Goal: Task Accomplishment & Management: Complete application form

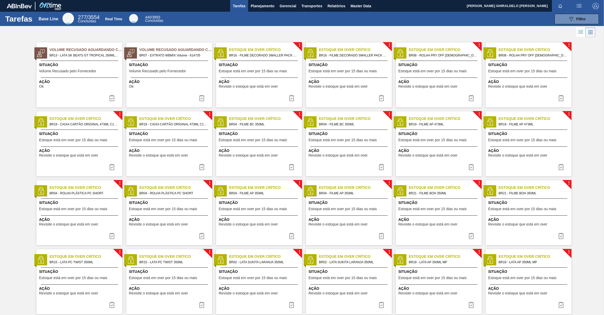
drag, startPoint x: 572, startPoint y: 21, endPoint x: 568, endPoint y: 28, distance: 8.2
click at [572, 21] on icon "089F7B8B-B2A5-4AFE-B5C0-19BA573D28AC" at bounding box center [571, 19] width 6 height 6
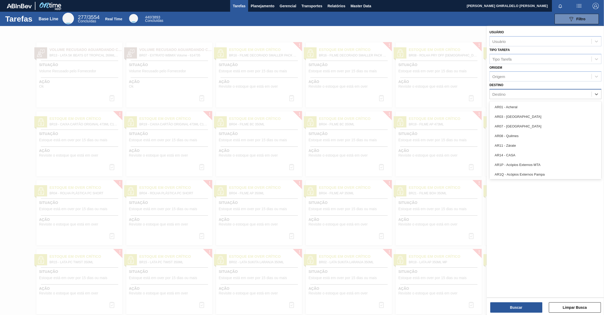
click at [508, 92] on div "Destino" at bounding box center [541, 95] width 102 height 8
type input "br04"
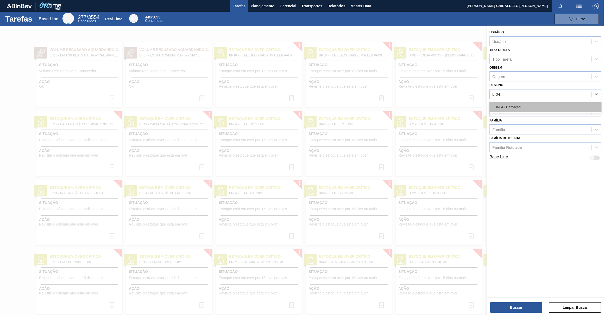
click at [513, 102] on div "BR04 - Camaçari" at bounding box center [545, 107] width 112 height 10
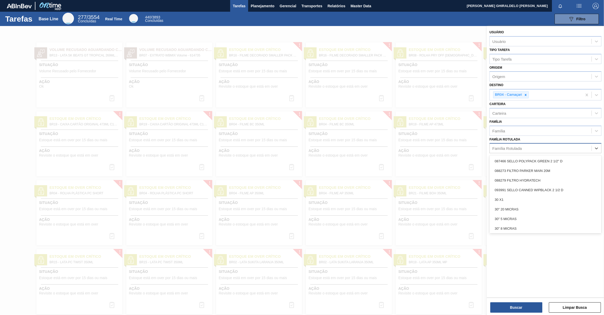
click at [510, 148] on div "Família Rotulada" at bounding box center [506, 148] width 29 height 4
type Rotulada "xarope"
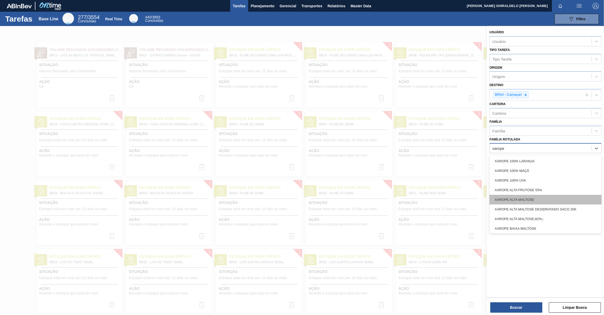
click at [541, 196] on div "XAROPE ALTA MALTOSE" at bounding box center [545, 200] width 112 height 10
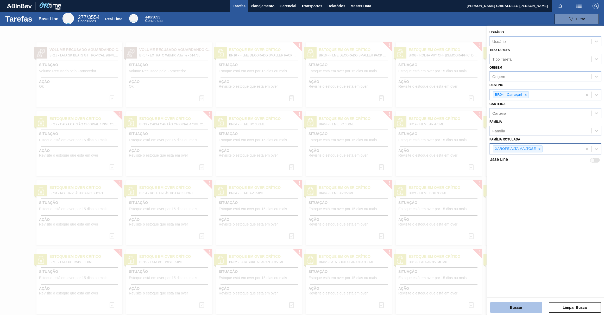
click at [523, 305] on button "Buscar" at bounding box center [516, 308] width 52 height 10
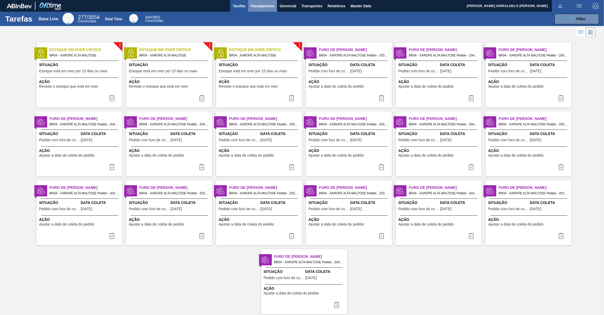
click at [255, 7] on span "Planejamento" at bounding box center [263, 6] width 24 height 6
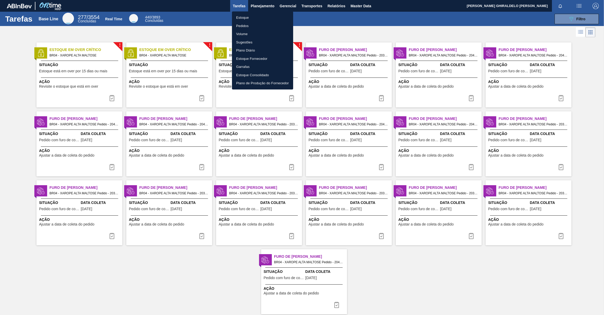
click at [243, 23] on li "Pedidos" at bounding box center [262, 26] width 61 height 8
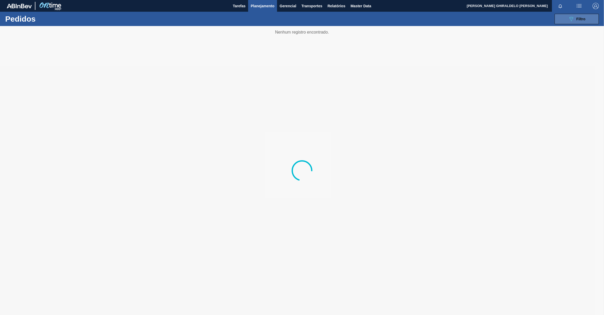
click at [568, 20] on icon "089F7B8B-B2A5-4AFE-B5C0-19BA573D28AC" at bounding box center [571, 19] width 6 height 6
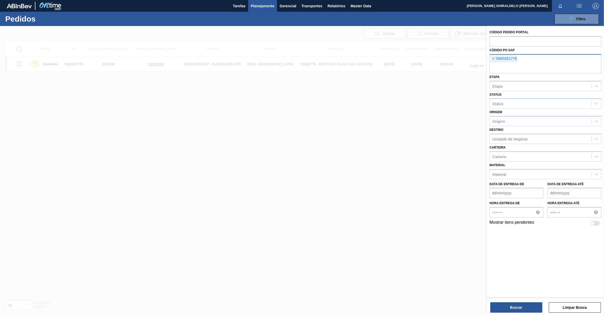
click at [493, 58] on span "×" at bounding box center [493, 59] width 5 height 6
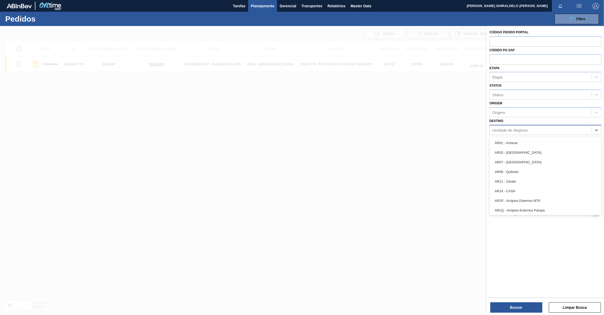
click at [509, 127] on div "Unidade de Negócio" at bounding box center [541, 130] width 102 height 8
type input "br04"
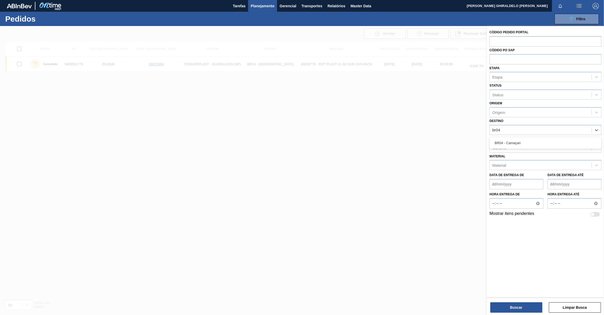
click at [512, 143] on div "BR04 - Camaçari" at bounding box center [545, 143] width 112 height 10
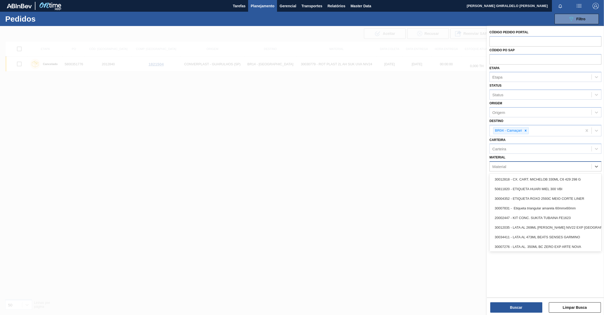
click at [510, 167] on div "Material" at bounding box center [541, 167] width 102 height 8
type input "xarope alta"
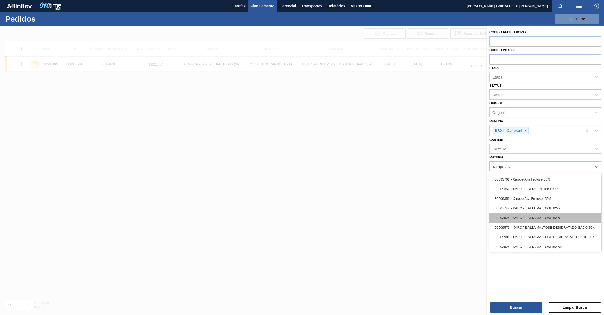
click at [506, 218] on div "30003526 - XAROPE ALTA MALTOSE 82%" at bounding box center [545, 218] width 112 height 10
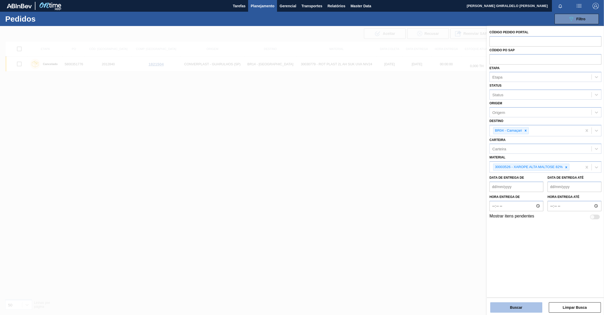
click at [507, 306] on button "Buscar" at bounding box center [516, 308] width 52 height 10
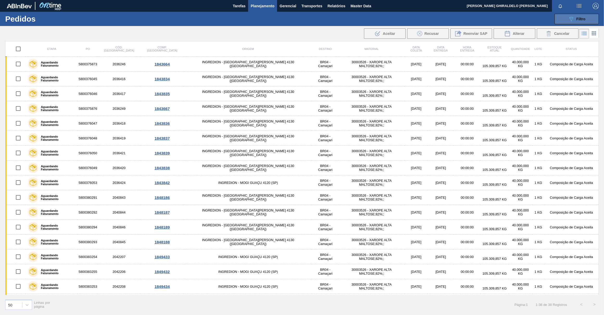
click at [568, 21] on button "089F7B8B-B2A5-4AFE-B5C0-19BA573D28AC Filtro" at bounding box center [577, 19] width 44 height 10
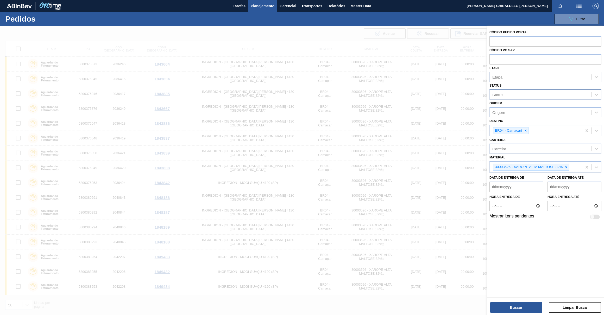
click at [517, 93] on div "Status" at bounding box center [541, 95] width 102 height 8
type input "p"
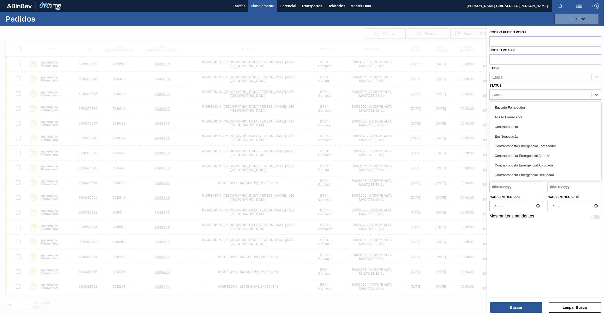
click at [527, 80] on div "Etapa" at bounding box center [545, 77] width 112 height 10
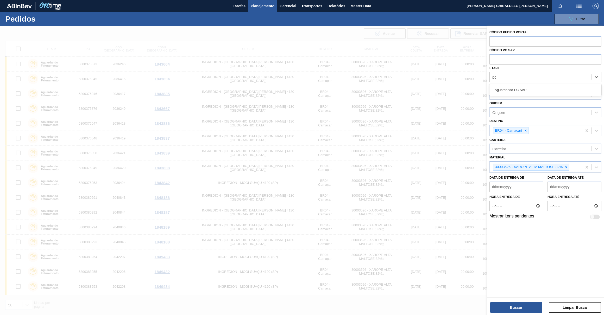
type input "pc"
click at [539, 87] on div "Aguardando PC SAP" at bounding box center [545, 90] width 112 height 10
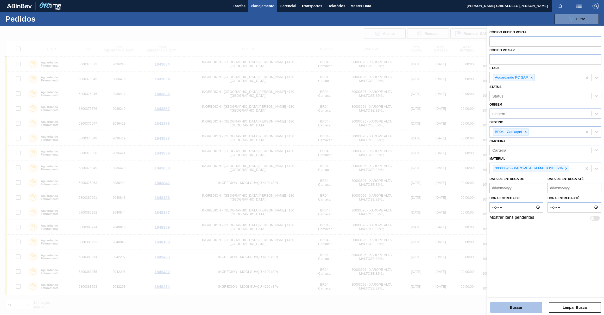
click at [514, 305] on button "Buscar" at bounding box center [516, 308] width 52 height 10
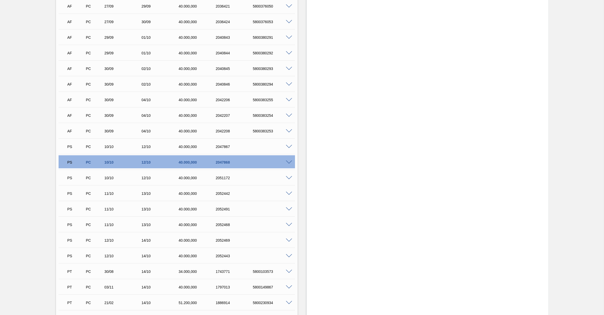
scroll to position [260, 0]
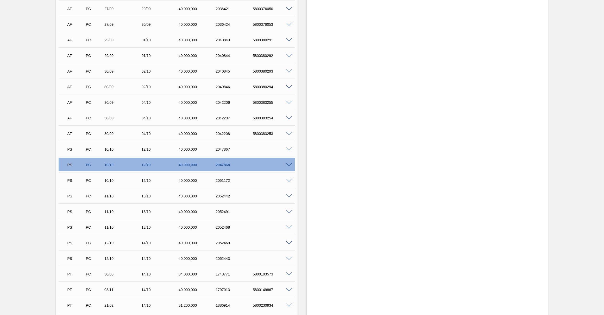
click at [289, 165] on span at bounding box center [289, 165] width 6 height 4
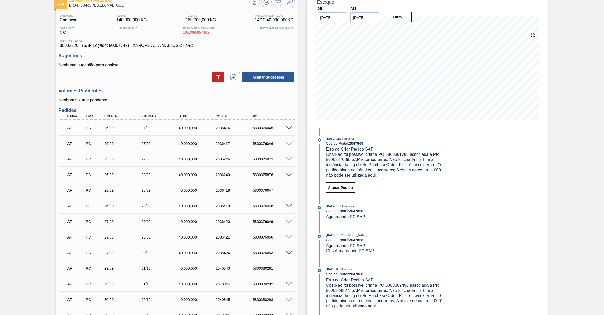
scroll to position [23, 0]
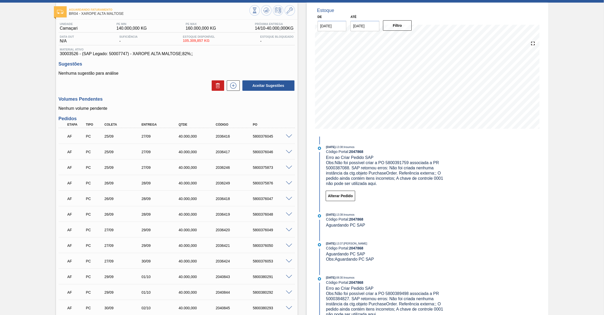
click at [70, 55] on span "30003526 - (SAP Legado: 50007747) - XAROPE ALTA MALTOSE;82%;;" at bounding box center [177, 54] width 234 height 5
click at [69, 55] on span "30003526 - (SAP Legado: 50007747) - XAROPE ALTA MALTOSE;82%;;" at bounding box center [177, 54] width 234 height 5
copy span "30003526"
drag, startPoint x: 409, startPoint y: 162, endPoint x: 386, endPoint y: 161, distance: 22.9
click at [386, 161] on span "Obs: Não foi possível criar a PO 5800391759 associada a PR 5000387088. SAP reto…" at bounding box center [385, 173] width 118 height 25
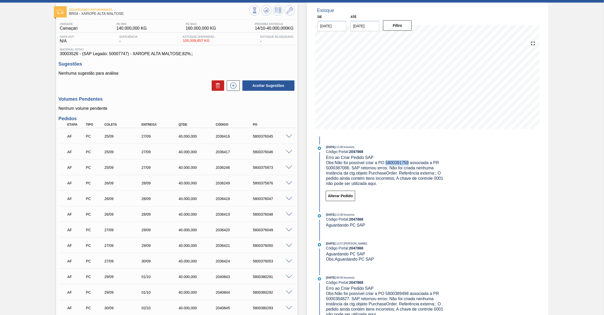
copy span "5800391759"
click at [333, 170] on span "Obs: Não foi possível criar a PO 5800391759 associada a PR 5000387088. SAP reto…" at bounding box center [385, 173] width 118 height 25
click at [333, 167] on span "Obs: Não foi possível criar a PO 5800391759 associada a PR 5000387088. SAP reto…" at bounding box center [385, 173] width 118 height 25
click at [290, 247] on span at bounding box center [289, 246] width 6 height 4
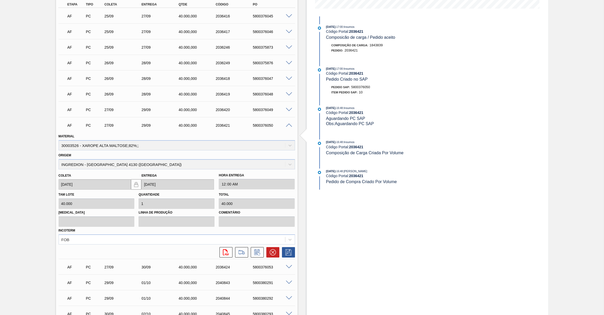
scroll to position [142, 0]
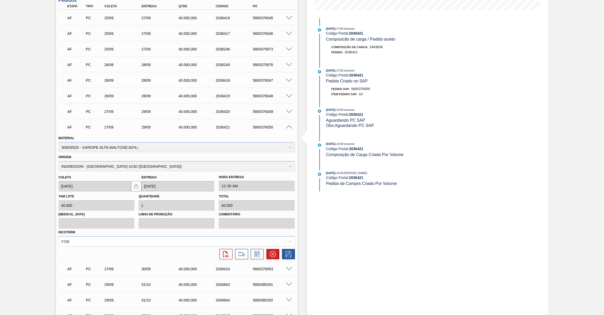
click at [257, 128] on div "5800376050" at bounding box center [272, 127] width 42 height 4
copy div "5800376050"
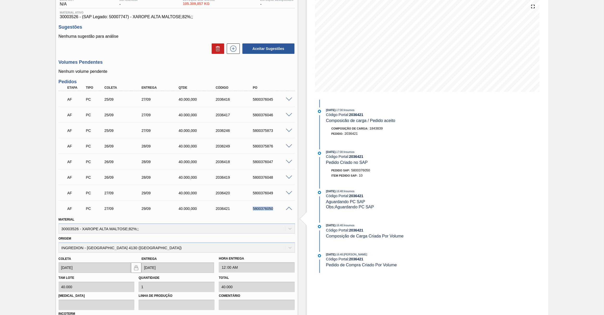
scroll to position [0, 0]
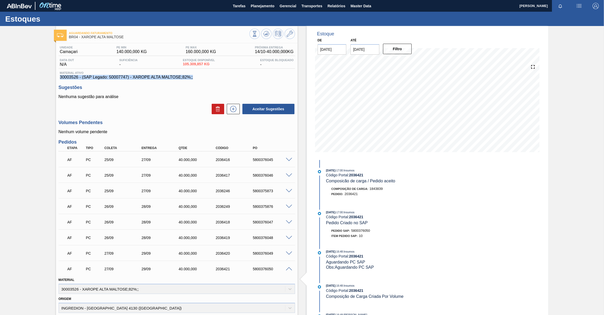
drag, startPoint x: 198, startPoint y: 78, endPoint x: 32, endPoint y: 79, distance: 165.8
copy span "30003526 - (SAP Legado: 50007747) - XAROPE ALTA MALTOSE;82%;;"
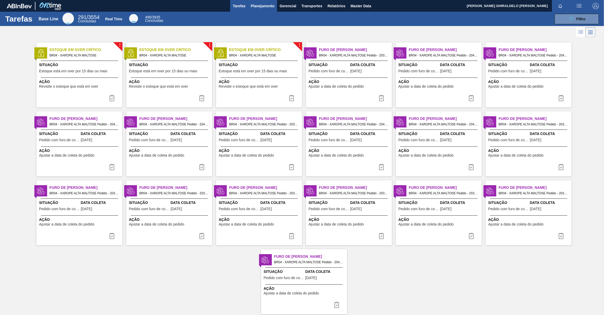
click at [262, 8] on span "Planejamento" at bounding box center [263, 6] width 24 height 6
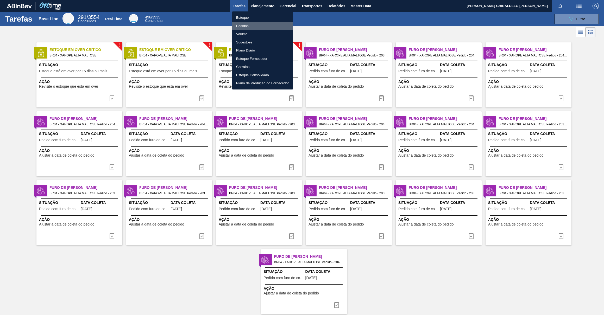
click at [247, 24] on li "Pedidos" at bounding box center [262, 26] width 61 height 8
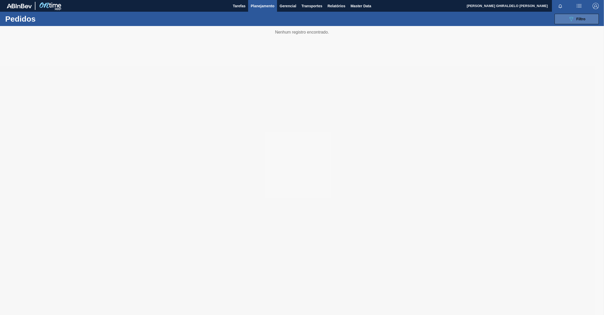
click at [572, 17] on icon "089F7B8B-B2A5-4AFE-B5C0-19BA573D28AC" at bounding box center [571, 19] width 6 height 6
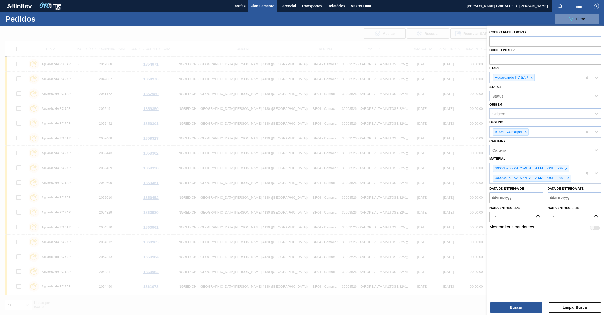
click at [437, 299] on div at bounding box center [302, 183] width 604 height 315
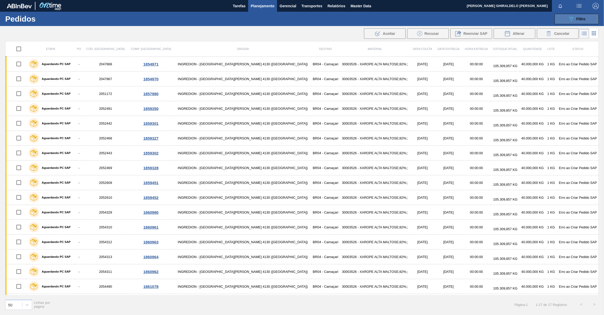
click at [583, 20] on span "Filtro" at bounding box center [580, 19] width 9 height 4
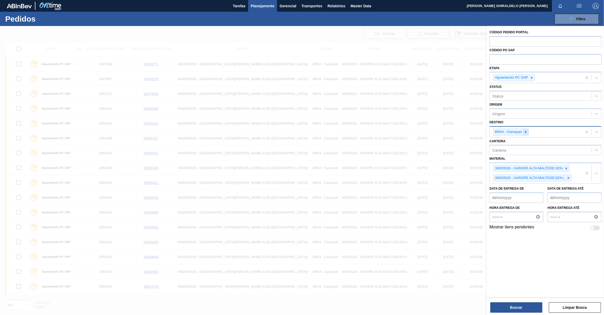
click at [525, 132] on icon at bounding box center [526, 132] width 4 height 4
click at [509, 311] on button "Buscar" at bounding box center [516, 308] width 52 height 10
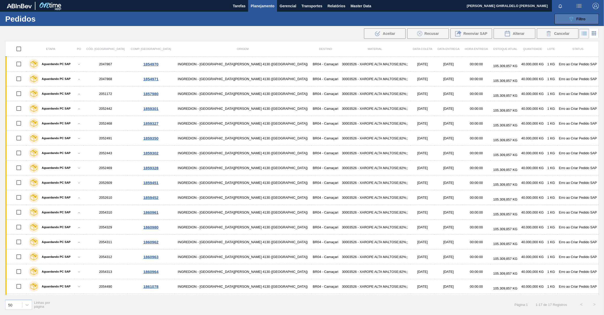
click at [565, 17] on button "089F7B8B-B2A5-4AFE-B5C0-19BA573D28AC Filtro" at bounding box center [577, 19] width 44 height 10
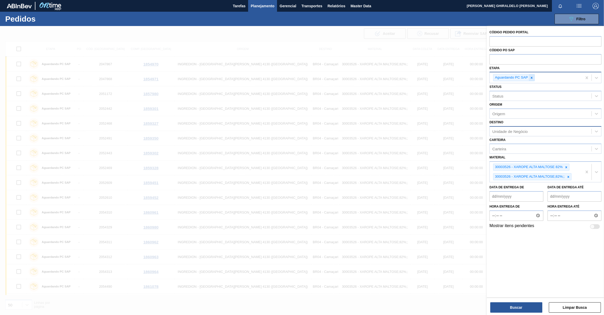
click at [531, 78] on icon at bounding box center [532, 78] width 4 height 4
click at [507, 305] on button "Buscar" at bounding box center [516, 308] width 52 height 10
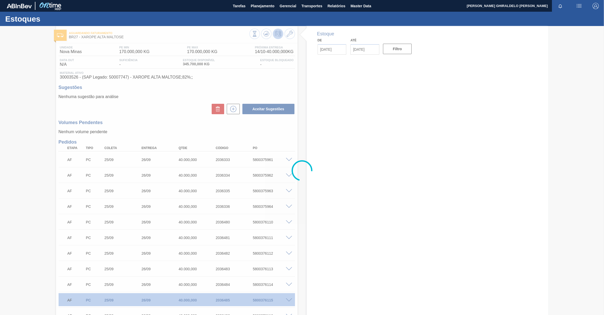
type input "[DATE]"
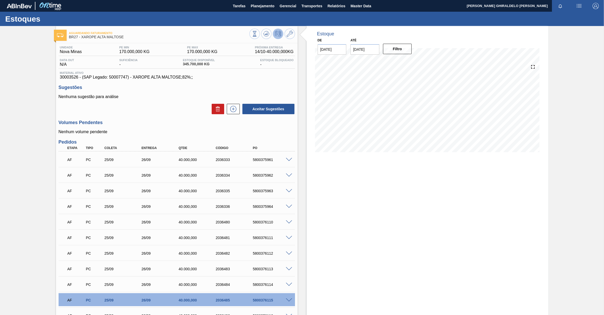
scroll to position [71, 0]
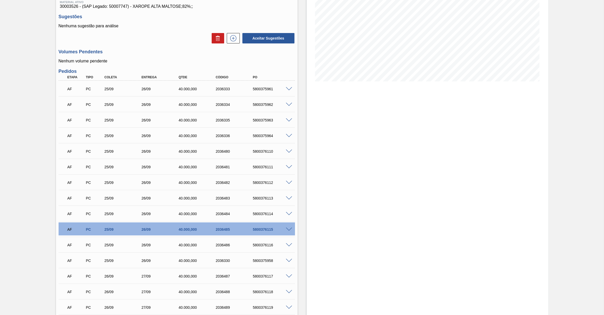
drag, startPoint x: 289, startPoint y: 232, endPoint x: 286, endPoint y: 232, distance: 3.1
click at [289, 232] on div "AF PC 25/09 26/09 40.000,000 2036485 5800376115" at bounding box center [177, 229] width 236 height 13
click at [288, 229] on span at bounding box center [289, 230] width 6 height 4
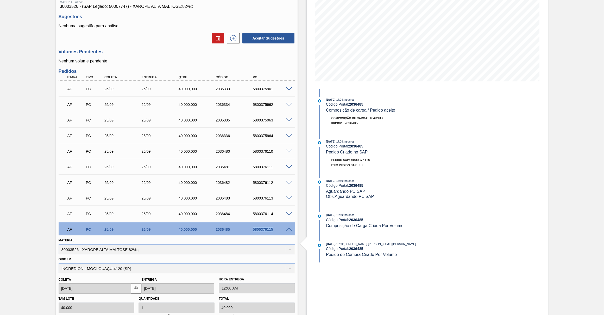
drag, startPoint x: 277, startPoint y: 230, endPoint x: 245, endPoint y: 230, distance: 32.5
click at [245, 230] on div "AF PC 25/09 26/09 40.000,000 2036485 5800376115" at bounding box center [175, 229] width 223 height 10
copy div "5800376115"
drag, startPoint x: 261, startPoint y: 234, endPoint x: 258, endPoint y: 234, distance: 3.0
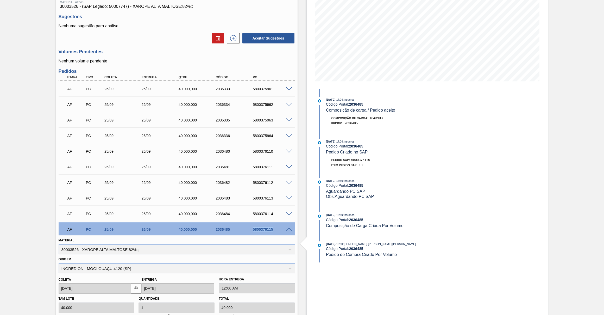
click at [261, 234] on div "AF PC 25/09 26/09 40.000,000 2036485 5800376115" at bounding box center [175, 229] width 223 height 10
click at [257, 232] on div "5800376115" at bounding box center [272, 230] width 42 height 4
drag, startPoint x: 252, startPoint y: 231, endPoint x: 274, endPoint y: 231, distance: 22.1
click at [274, 231] on div "5800376115" at bounding box center [272, 230] width 42 height 4
copy div "5800376115"
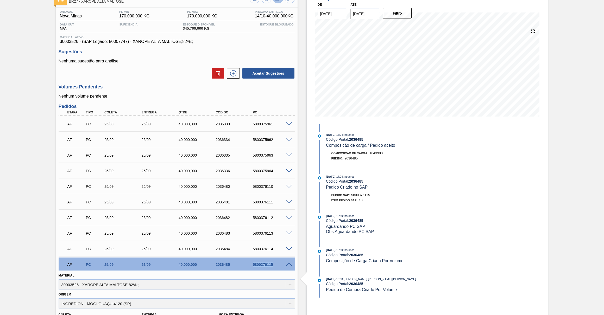
scroll to position [0, 0]
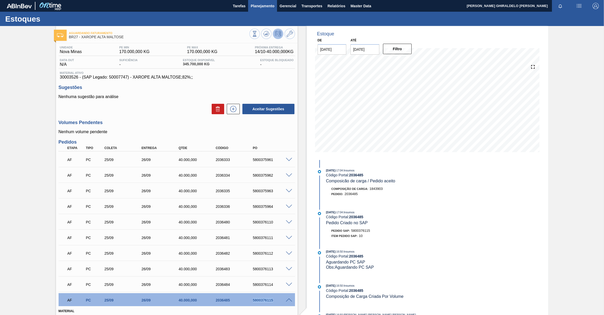
click at [272, 8] on span "Planejamento" at bounding box center [263, 6] width 24 height 6
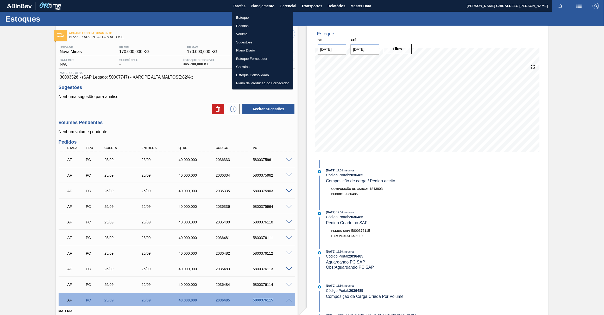
drag, startPoint x: 247, startPoint y: 26, endPoint x: 448, endPoint y: 73, distance: 205.8
click at [247, 26] on li "Pedidos" at bounding box center [262, 26] width 61 height 8
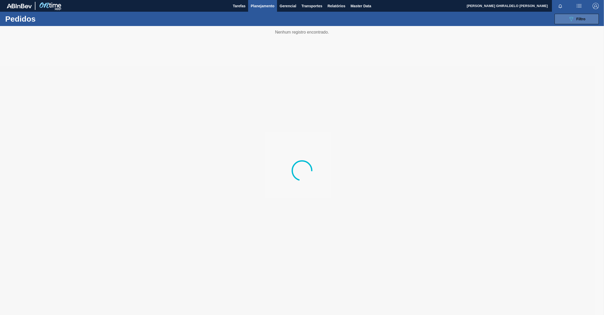
click at [571, 23] on button "089F7B8B-B2A5-4AFE-B5C0-19BA573D28AC Filtro" at bounding box center [577, 19] width 44 height 10
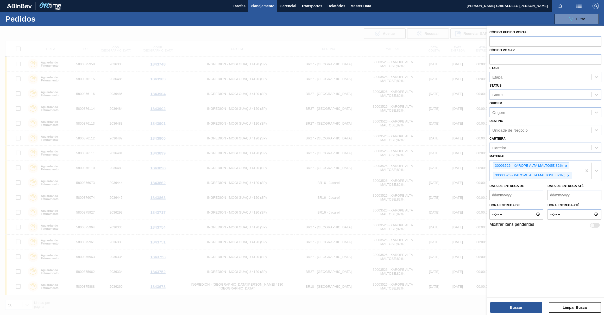
click at [524, 72] on div "Etapa" at bounding box center [545, 77] width 112 height 10
type input "sap"
click at [505, 92] on div "Aguardando PC SAP" at bounding box center [545, 90] width 112 height 10
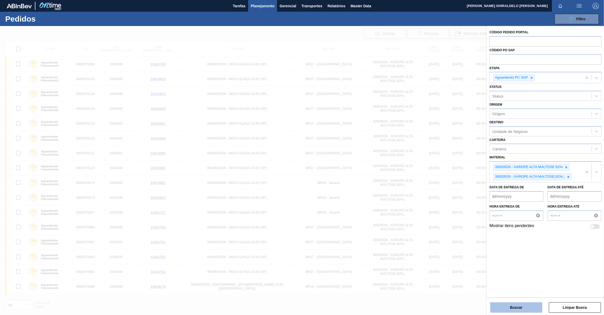
click at [507, 307] on button "Buscar" at bounding box center [516, 308] width 52 height 10
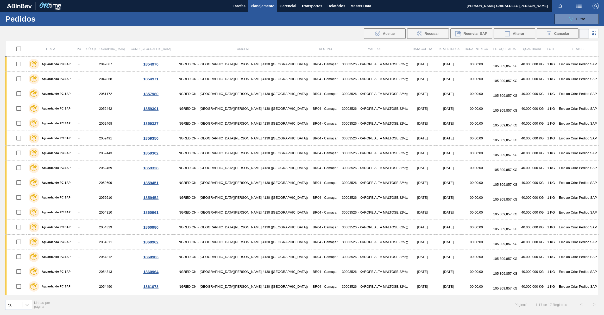
drag, startPoint x: 19, startPoint y: 49, endPoint x: 23, endPoint y: 49, distance: 3.4
click at [19, 48] on input "checkbox" at bounding box center [18, 48] width 11 height 11
checkbox input "true"
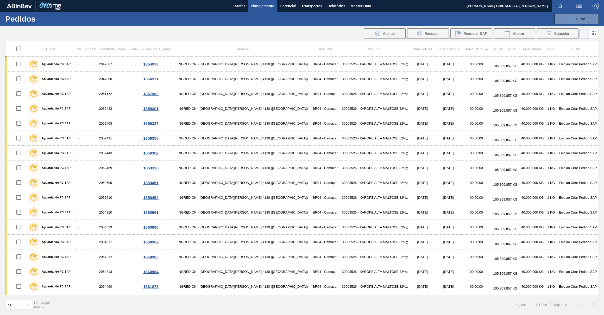
checkbox input "true"
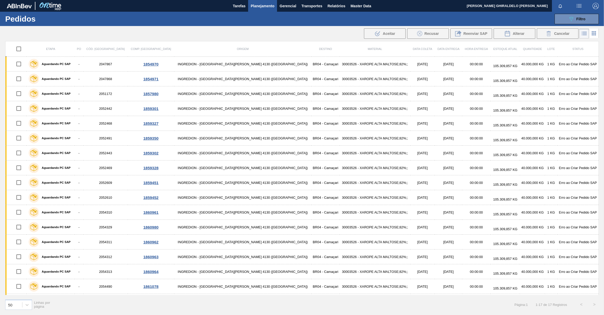
checkbox input "true"
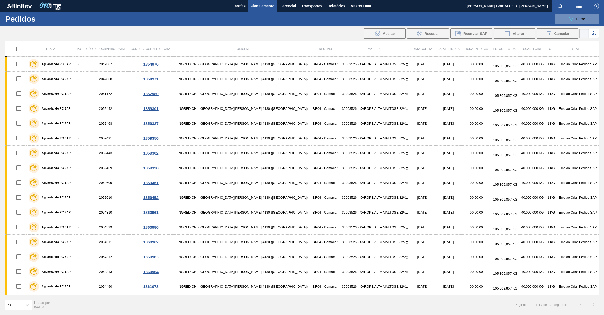
checkbox input "true"
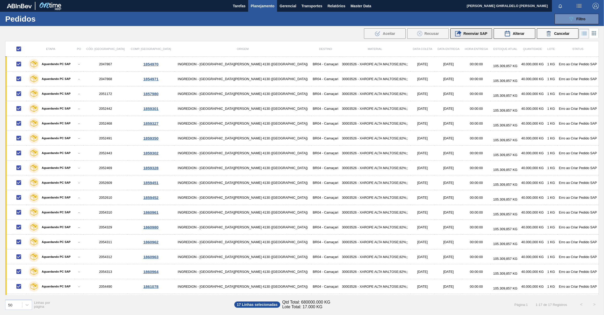
click at [474, 36] on div "Reenviar SAP" at bounding box center [471, 33] width 32 height 6
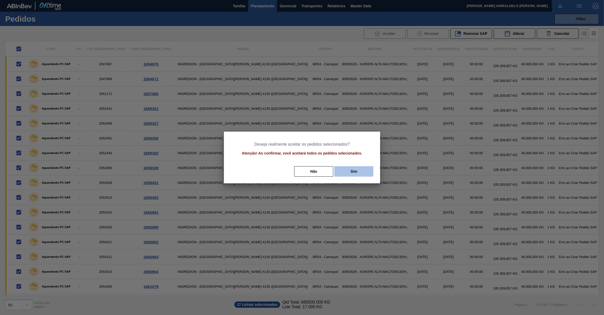
click at [358, 170] on button "Sim" at bounding box center [353, 171] width 39 height 10
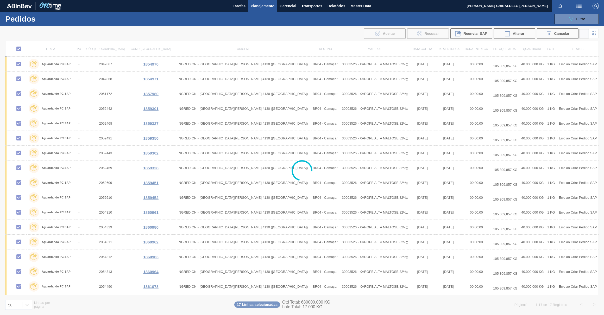
checkbox input "false"
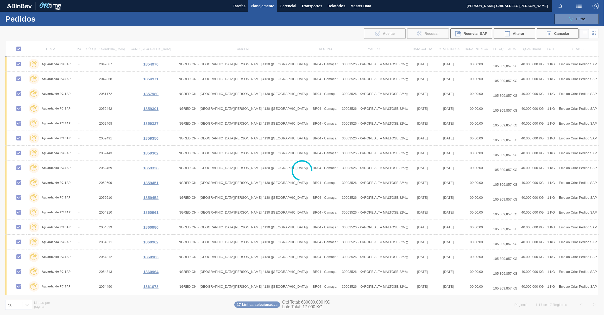
checkbox input "false"
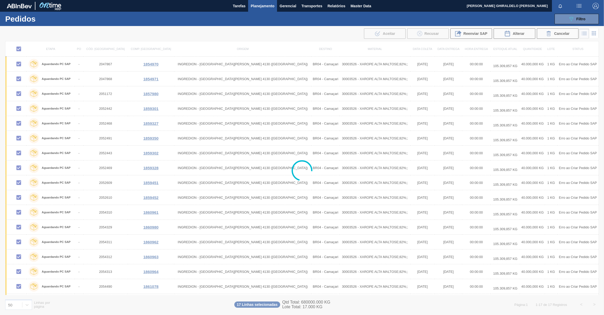
checkbox input "false"
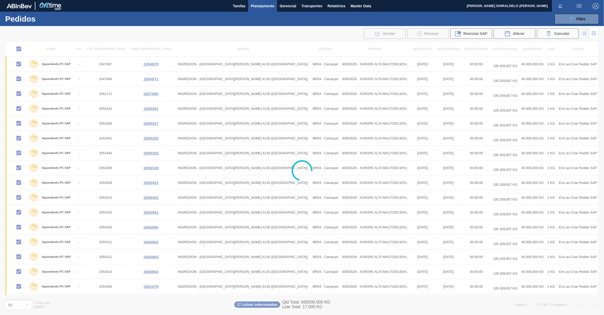
checkbox input "false"
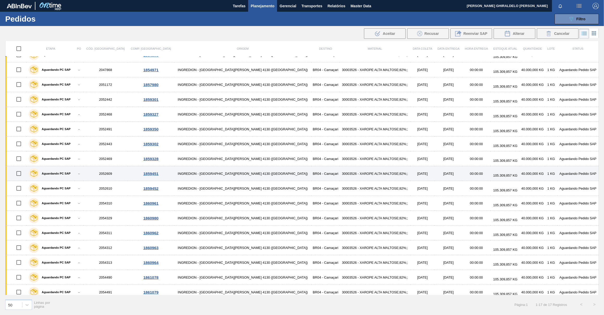
scroll to position [13, 0]
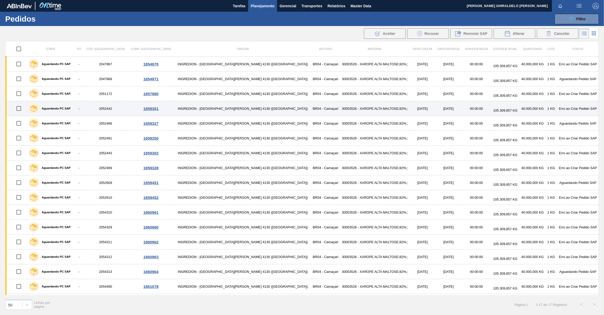
click at [62, 109] on label "Aguardando PC SAP" at bounding box center [55, 108] width 32 height 3
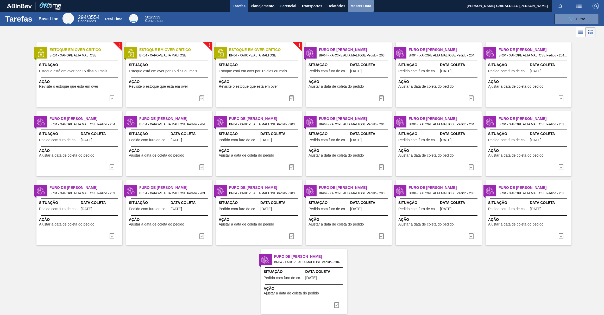
click at [349, 4] on button "Master Data" at bounding box center [361, 6] width 26 height 12
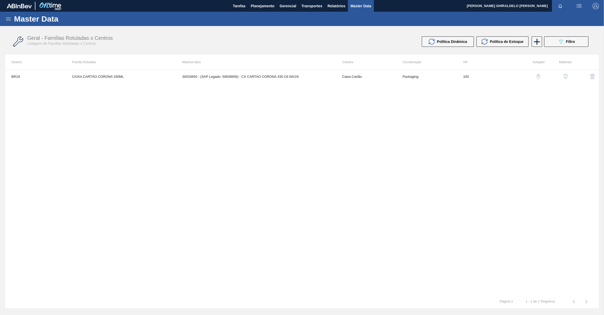
click at [7, 20] on icon at bounding box center [8, 19] width 6 height 6
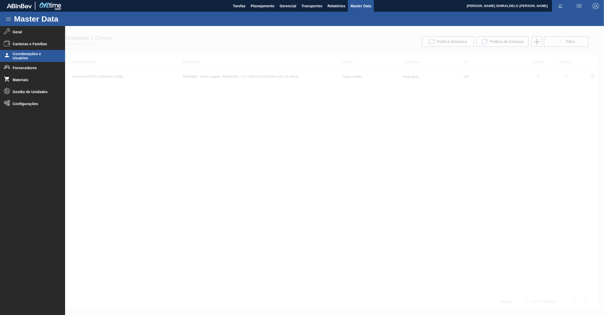
click at [20, 51] on li "Coordenações e Usuários" at bounding box center [32, 56] width 65 height 12
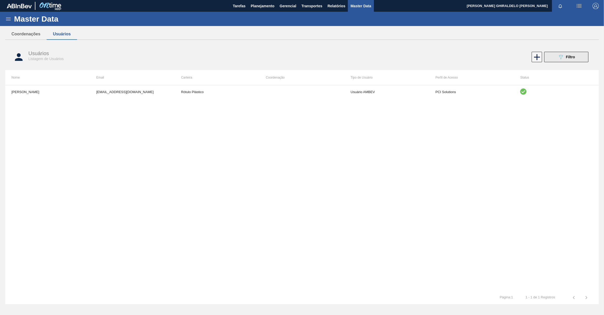
click at [562, 58] on icon "089F7B8B-B2A5-4AFE-B5C0-19BA573D28AC" at bounding box center [561, 57] width 6 height 6
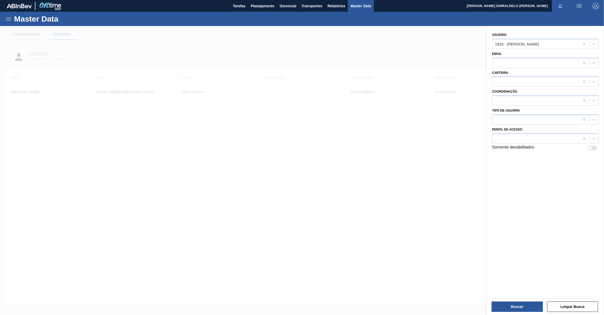
click at [448, 58] on div at bounding box center [302, 183] width 604 height 315
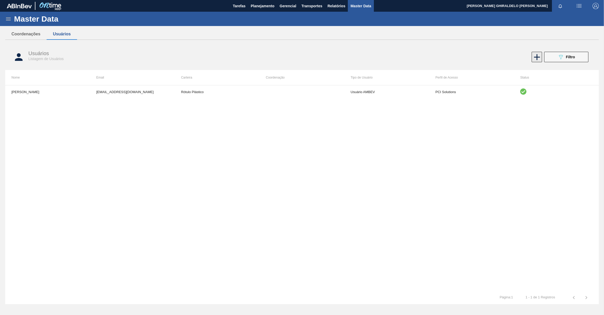
click at [537, 59] on icon at bounding box center [537, 57] width 6 height 6
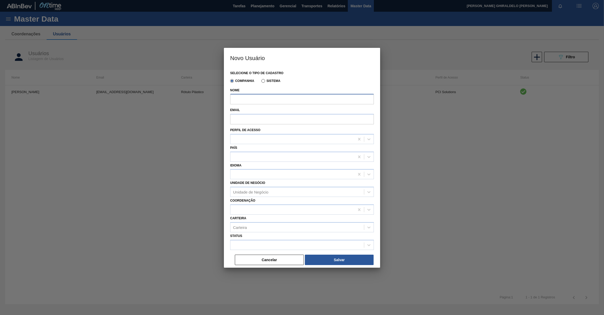
click at [301, 97] on input "Nome" at bounding box center [302, 99] width 144 height 10
paste input "[PERSON_NAME] DE [PERSON_NAME]"
type input "[PERSON_NAME] DE [PERSON_NAME]"
click at [240, 117] on input "Email" at bounding box center [302, 119] width 144 height 10
paste input "[EMAIL_ADDRESS][DOMAIN_NAME]"
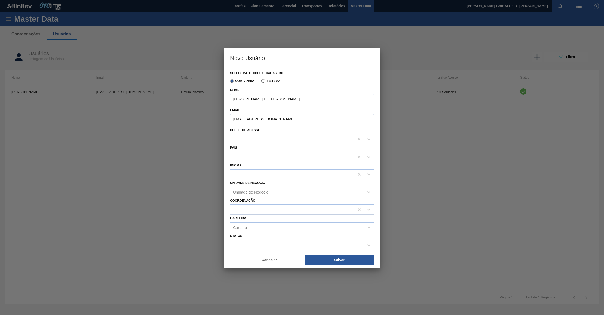
type input "[EMAIL_ADDRESS][DOMAIN_NAME]"
click at [236, 137] on div at bounding box center [292, 139] width 124 height 8
click at [249, 172] on div "PCP Unidade" at bounding box center [302, 172] width 144 height 10
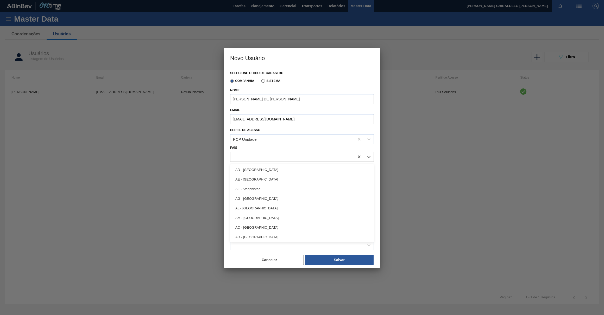
click at [240, 157] on div at bounding box center [292, 157] width 124 height 8
type input "bras"
click at [254, 173] on div "BR - [GEOGRAPHIC_DATA]" at bounding box center [302, 170] width 144 height 10
click at [254, 174] on div at bounding box center [292, 175] width 124 height 8
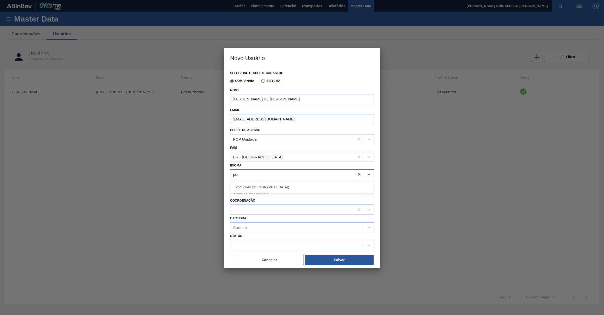
type input "port"
click at [252, 187] on div "Português ([GEOGRAPHIC_DATA])" at bounding box center [302, 187] width 144 height 10
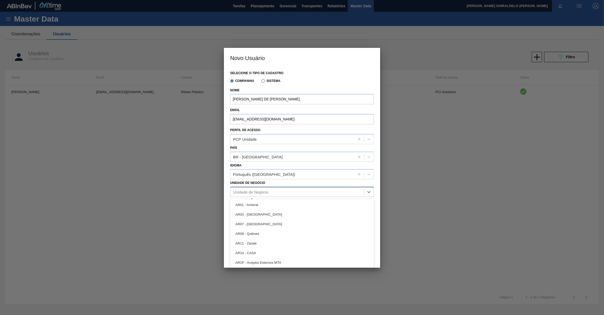
click at [249, 192] on div "Unidade de Negócio" at bounding box center [250, 192] width 35 height 4
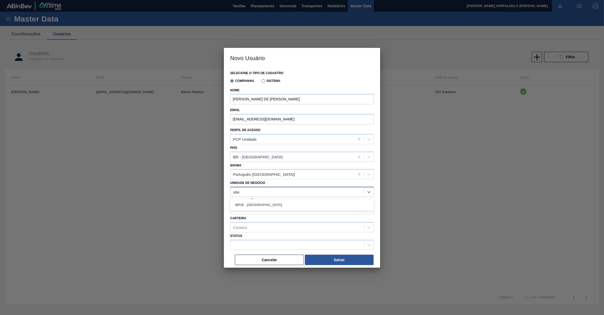
type Negócio "uber"
click at [251, 204] on div "BR26 - [GEOGRAPHIC_DATA]" at bounding box center [302, 205] width 144 height 10
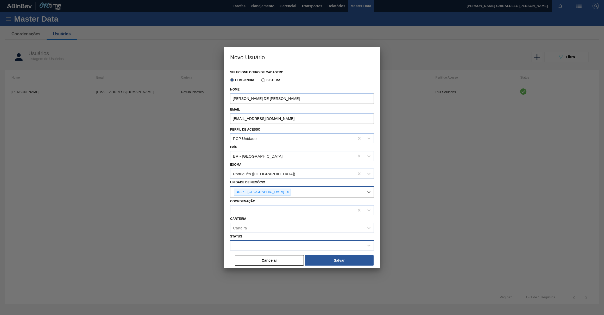
click at [252, 242] on div at bounding box center [297, 246] width 134 height 8
drag, startPoint x: 250, startPoint y: 256, endPoint x: 274, endPoint y: 257, distance: 24.2
click at [250, 256] on div "Habilitado" at bounding box center [302, 259] width 144 height 10
click at [330, 261] on button "Salvar" at bounding box center [339, 260] width 69 height 10
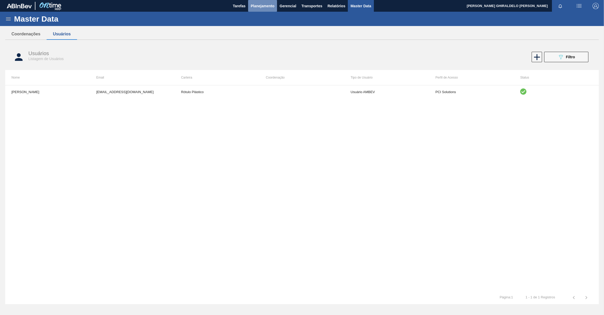
click at [262, 4] on span "Planejamento" at bounding box center [263, 6] width 24 height 6
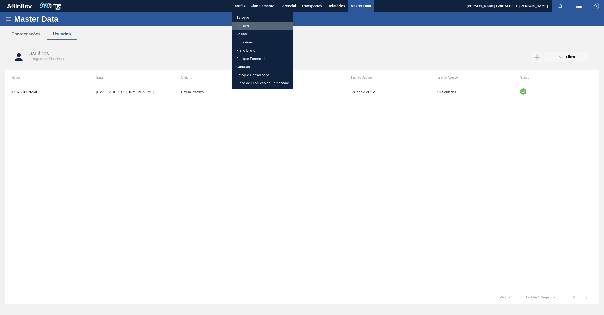
click at [242, 26] on li "Pedidos" at bounding box center [262, 26] width 61 height 8
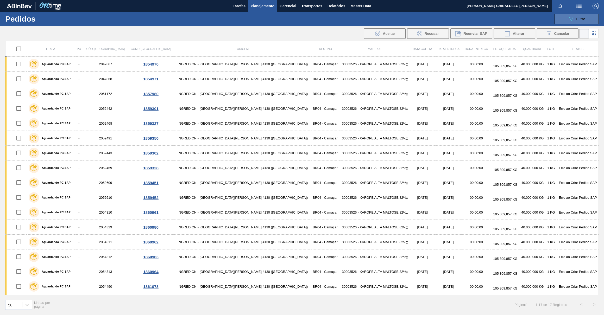
click at [574, 20] on icon "089F7B8B-B2A5-4AFE-B5C0-19BA573D28AC" at bounding box center [571, 19] width 6 height 6
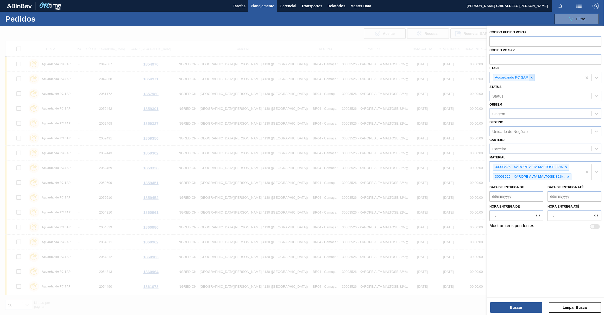
click at [533, 78] on icon at bounding box center [532, 78] width 4 height 4
click at [517, 304] on button "Buscar" at bounding box center [516, 308] width 52 height 10
